Goal: Navigation & Orientation: Find specific page/section

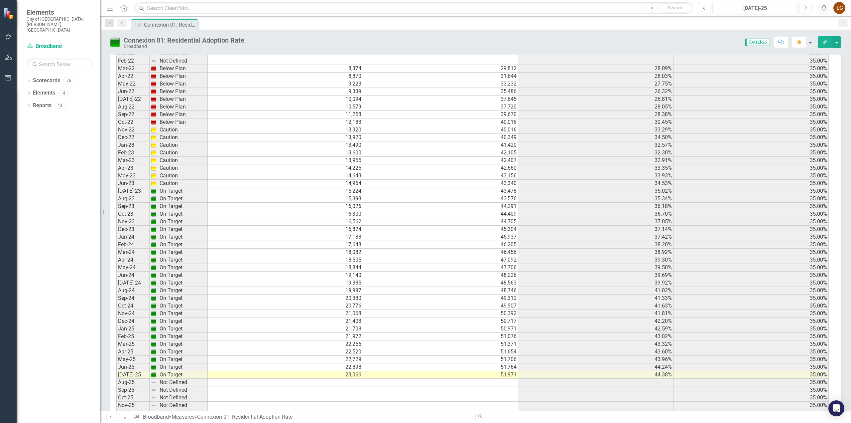
scroll to position [465, 0]
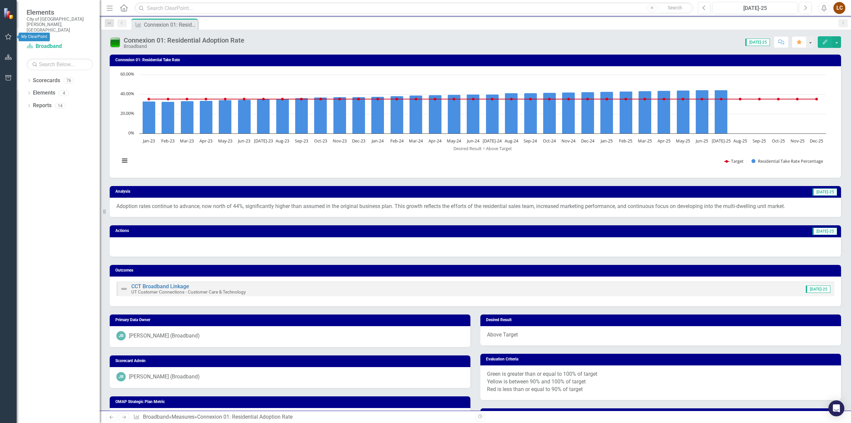
click at [10, 34] on icon "button" at bounding box center [8, 36] width 7 height 5
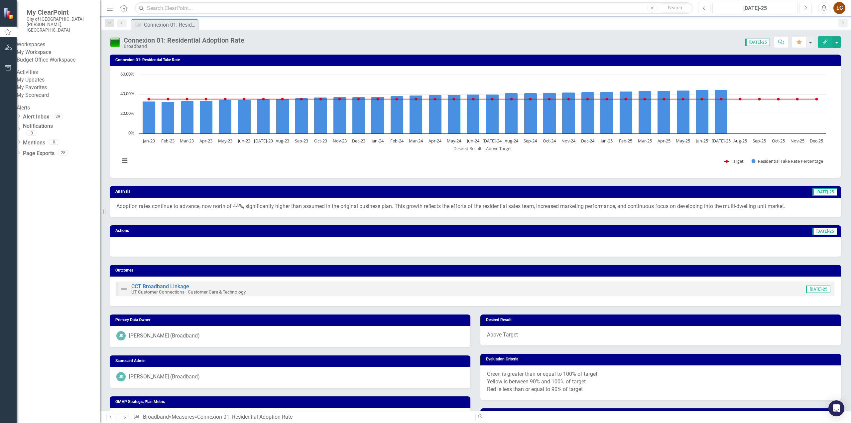
click at [48, 91] on link "My Favorites" at bounding box center [58, 88] width 83 height 8
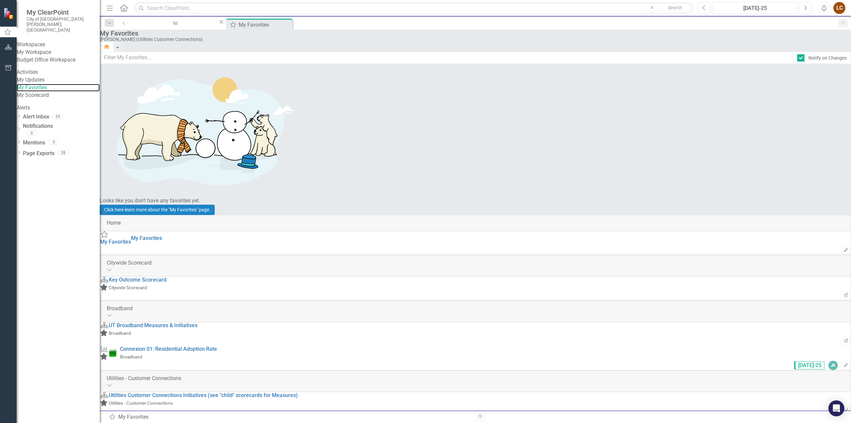
scroll to position [156, 0]
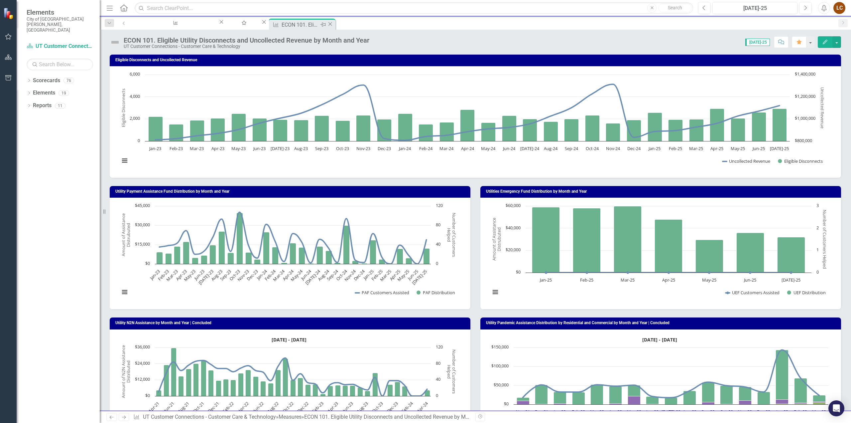
click at [331, 21] on div "Close" at bounding box center [330, 25] width 7 height 8
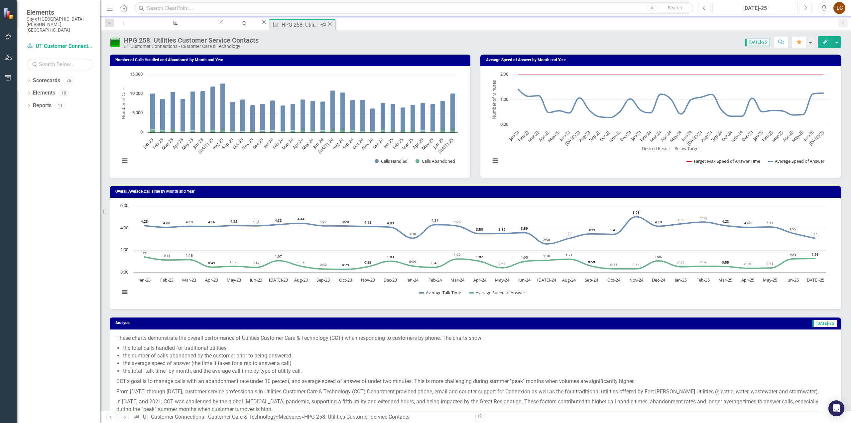
click at [330, 24] on icon "Close" at bounding box center [330, 23] width 7 height 5
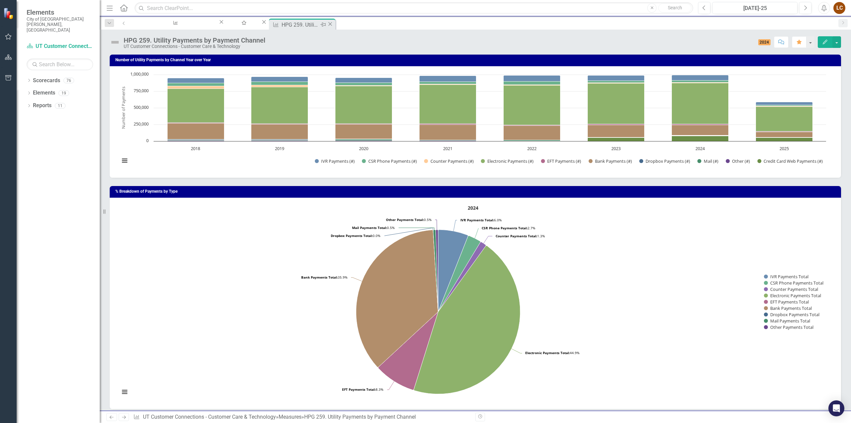
click at [330, 25] on icon "Close" at bounding box center [330, 23] width 7 height 5
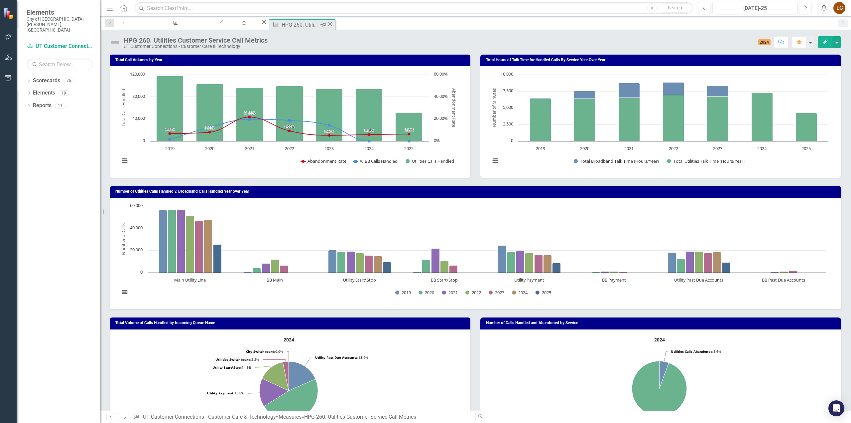
click at [330, 24] on icon "Close" at bounding box center [330, 23] width 7 height 5
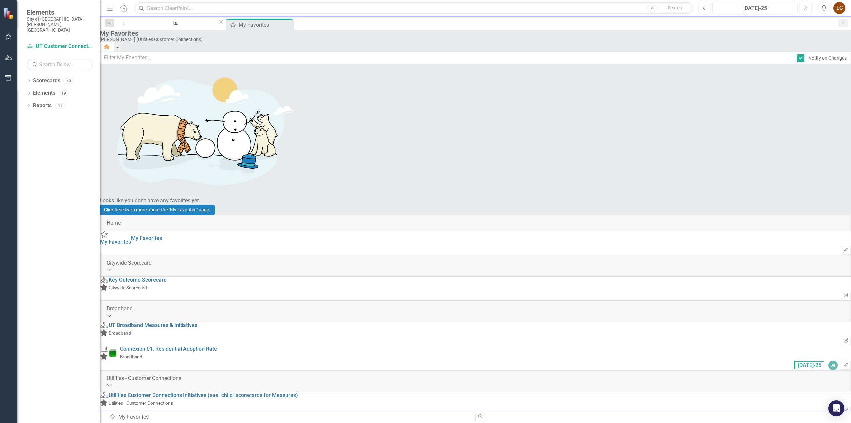
scroll to position [156, 0]
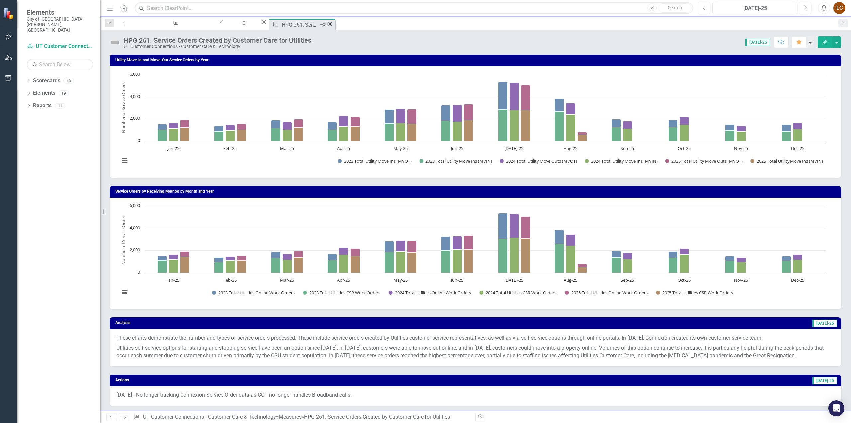
click at [329, 25] on icon "Close" at bounding box center [330, 23] width 7 height 5
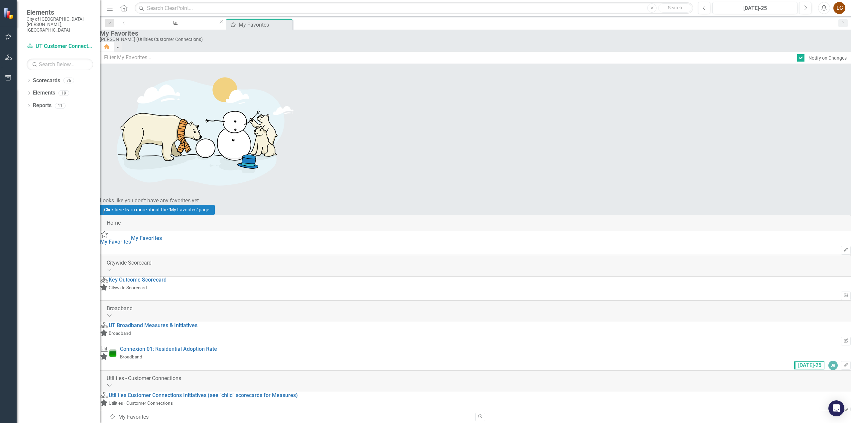
scroll to position [156, 0]
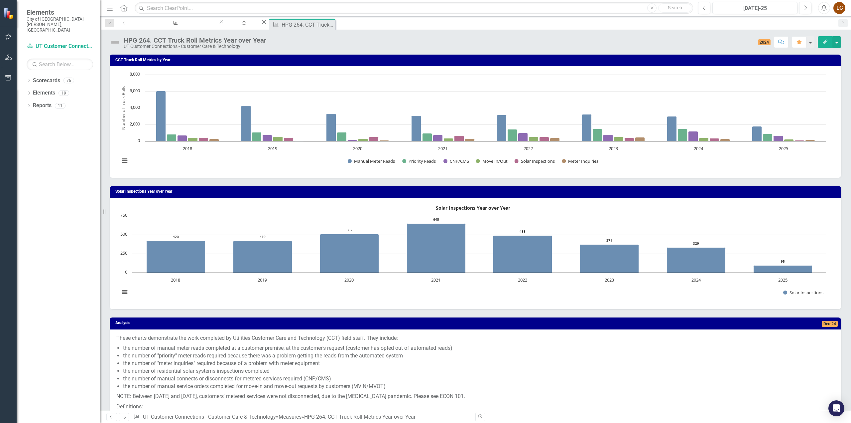
click at [0, 0] on icon at bounding box center [0, 0] width 0 height 0
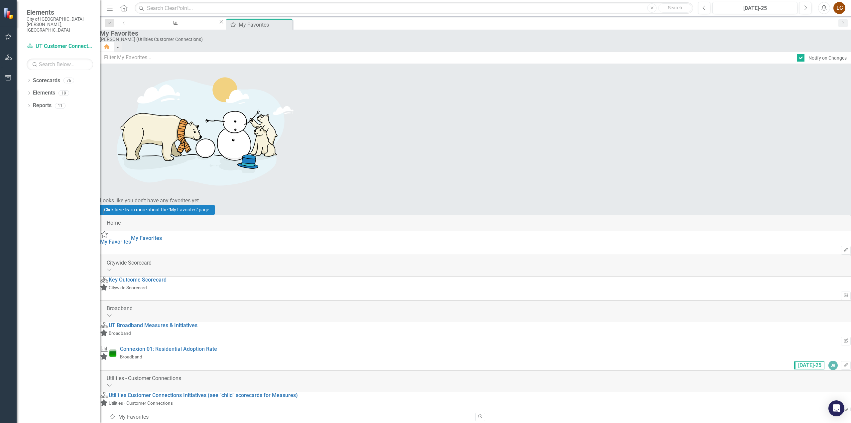
scroll to position [156, 0]
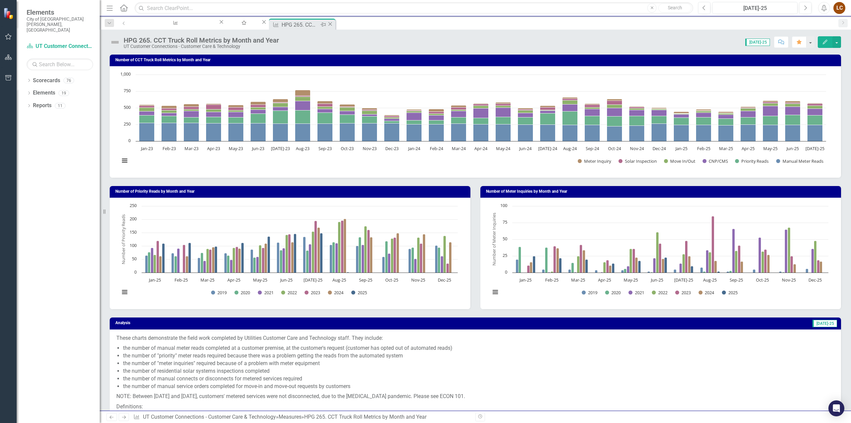
click at [331, 25] on icon "Close" at bounding box center [330, 23] width 7 height 5
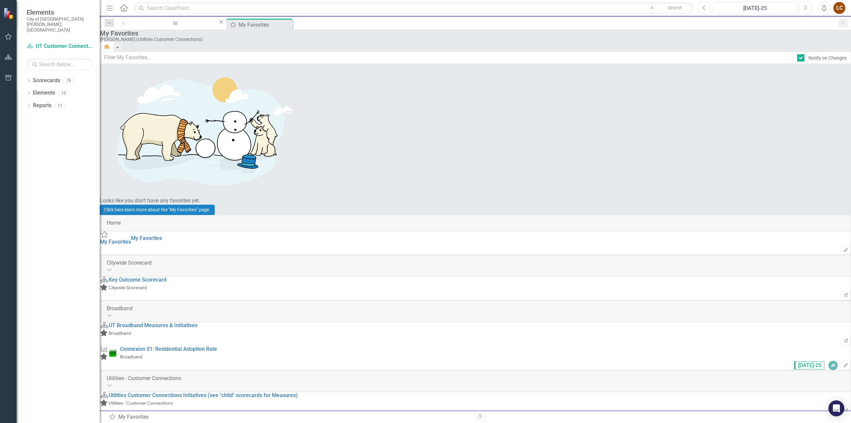
scroll to position [156, 0]
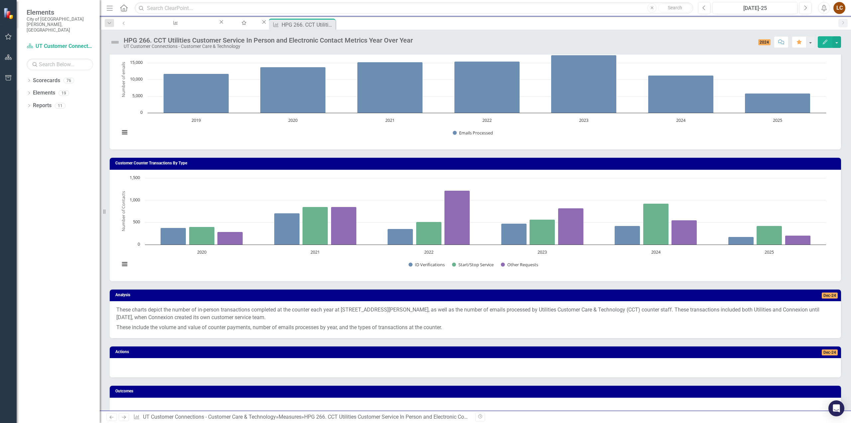
scroll to position [164, 0]
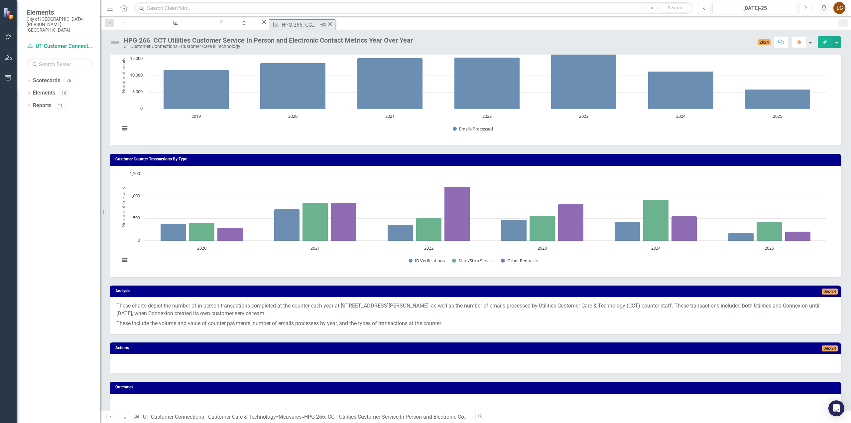
click at [329, 25] on icon at bounding box center [330, 24] width 4 height 4
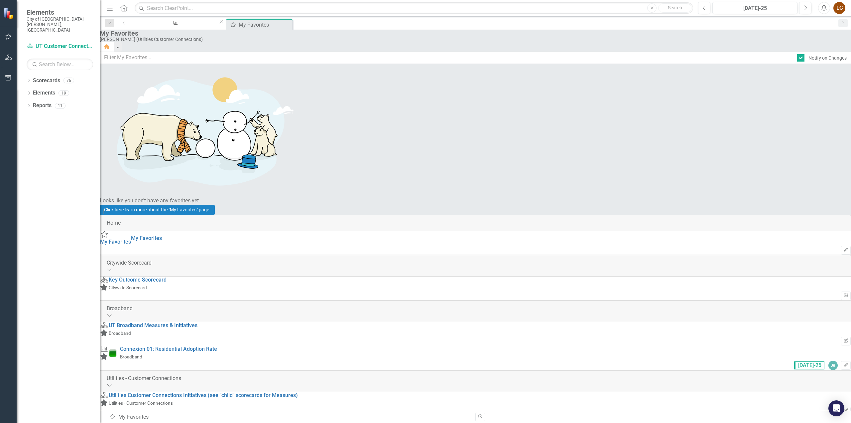
scroll to position [156, 0]
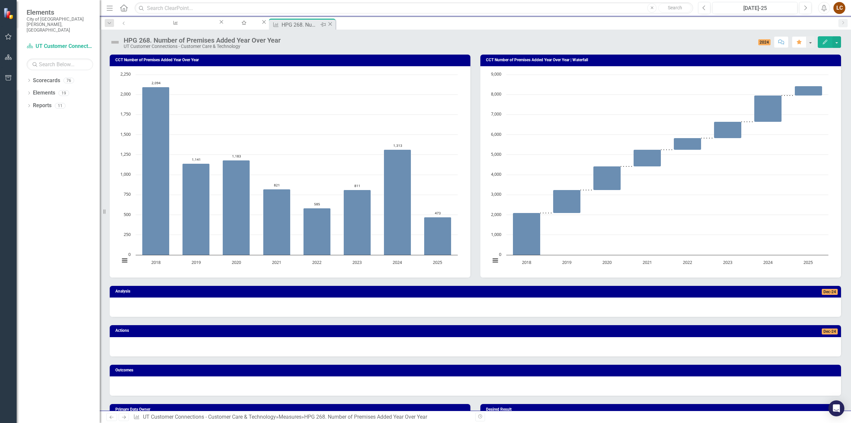
click at [329, 23] on icon "Close" at bounding box center [330, 23] width 7 height 5
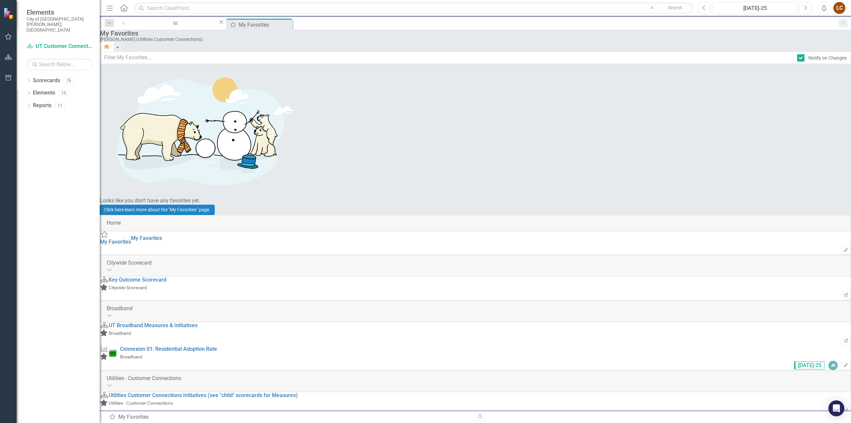
scroll to position [156, 0]
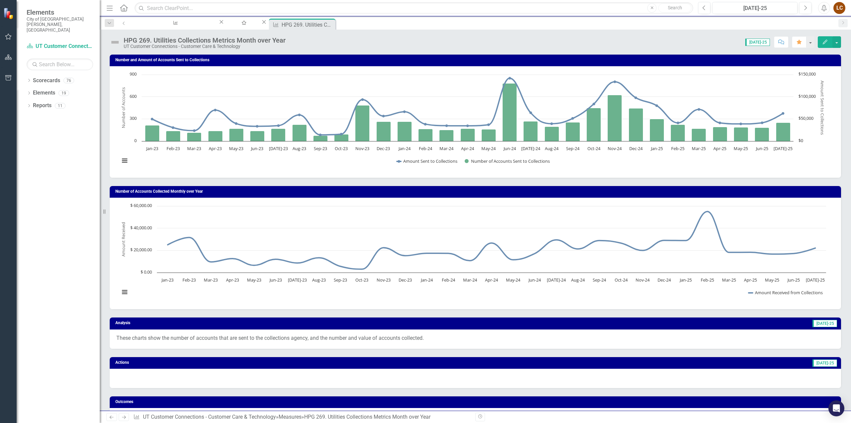
drag, startPoint x: 332, startPoint y: 24, endPoint x: 338, endPoint y: 26, distance: 6.6
click at [0, 0] on icon "Close" at bounding box center [0, 0] width 0 height 0
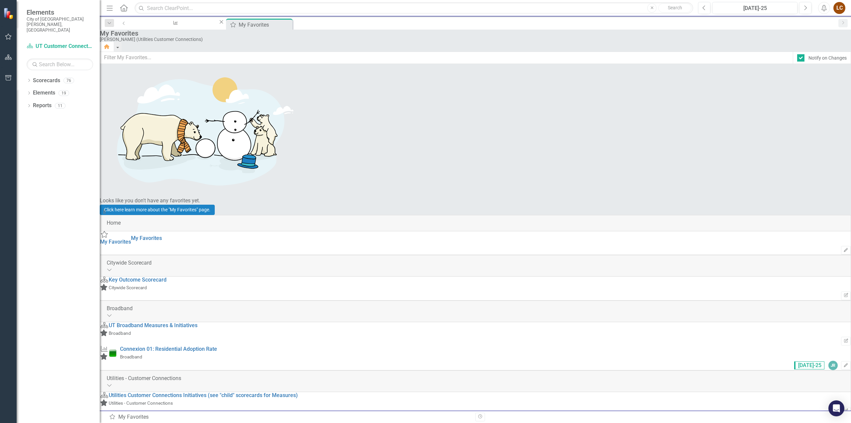
scroll to position [156, 0]
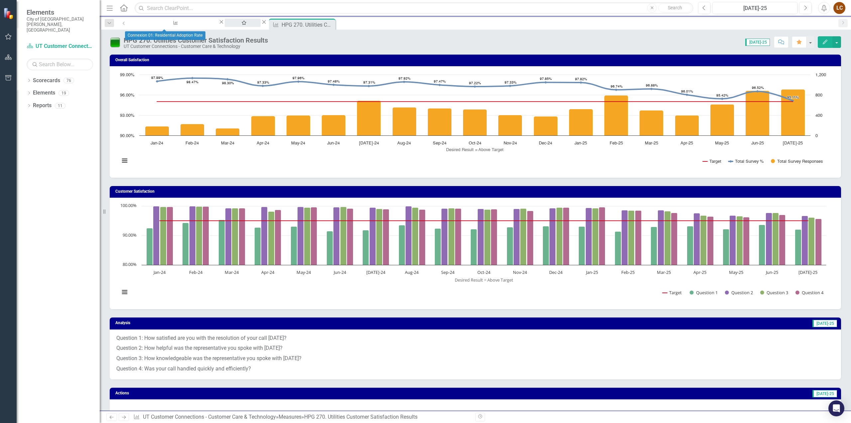
click at [231, 25] on div "My Favorites" at bounding box center [243, 29] width 24 height 8
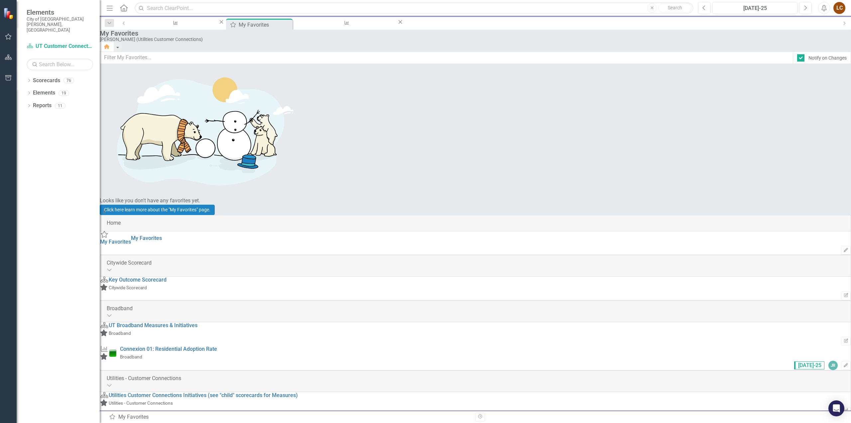
scroll to position [156, 0]
click at [840, 7] on div "LC" at bounding box center [839, 8] width 12 height 12
click at [813, 85] on link "Logout Log Out" at bounding box center [819, 84] width 53 height 12
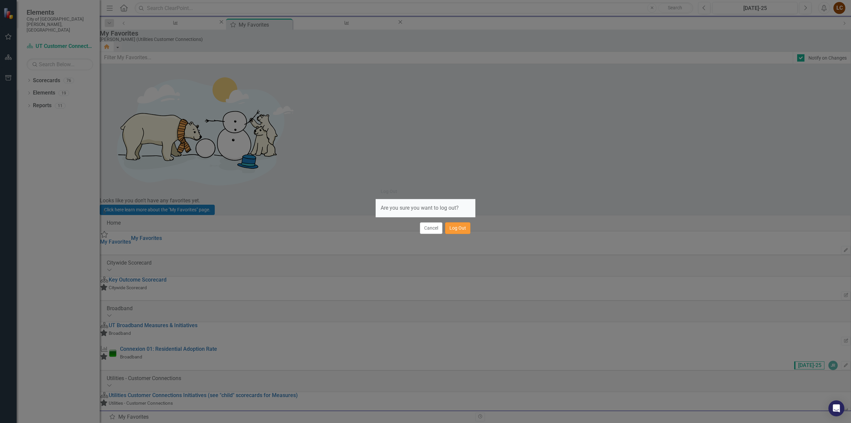
click at [451, 230] on button "Log Out" at bounding box center [457, 228] width 25 height 12
